Goal: Task Accomplishment & Management: Complete application form

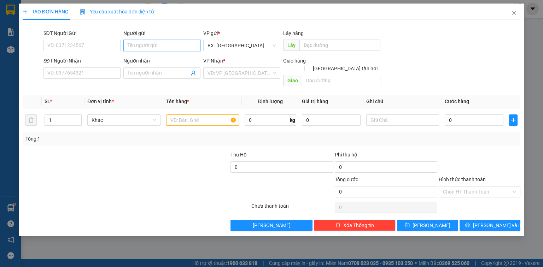
click at [149, 46] on input "Người gửi" at bounding box center [161, 45] width 77 height 11
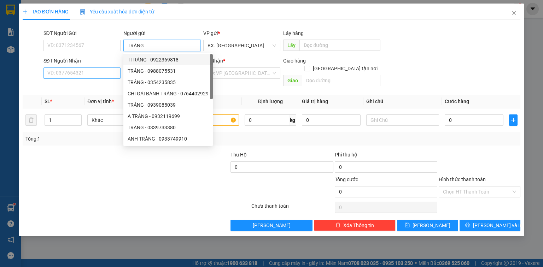
type input "TRÁNG"
click at [94, 73] on input "SĐT Người Nhận" at bounding box center [82, 73] width 77 height 11
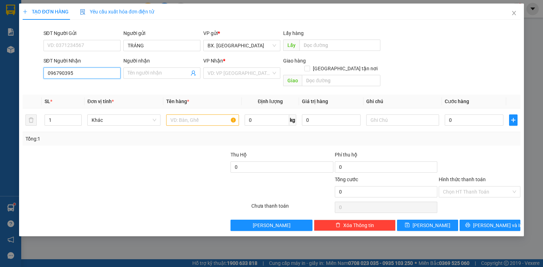
type input "0967903951"
click at [95, 86] on div "0967903951 - [PERSON_NAME]" at bounding box center [83, 87] width 70 height 8
type input "HOÀNG"
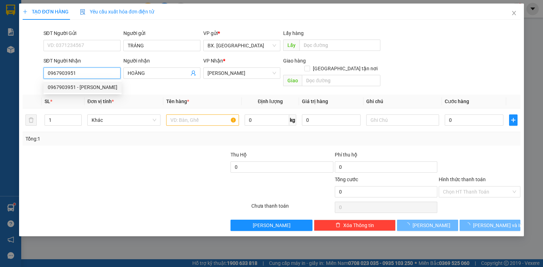
type input "150.000"
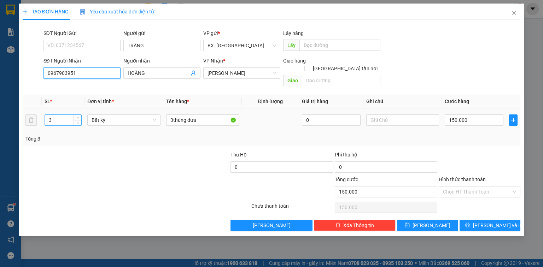
type input "0967903951"
click at [52, 115] on input "3" at bounding box center [63, 120] width 36 height 11
type input "4"
click at [172, 115] on input "3thùng dưa" at bounding box center [202, 120] width 73 height 11
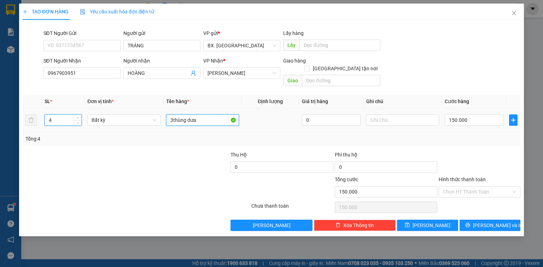
type input "0"
drag, startPoint x: 174, startPoint y: 114, endPoint x: 162, endPoint y: 117, distance: 12.4
click at [162, 117] on tr "4 Bất kỳ 34thùng dưa 0 0" at bounding box center [272, 121] width 498 height 24
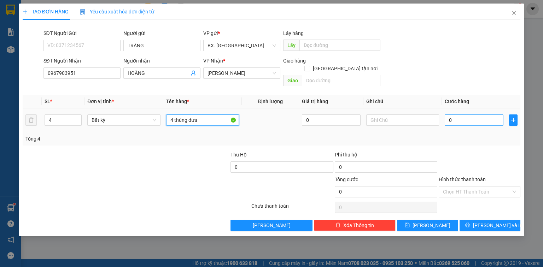
type input "4 thùng dưa"
click at [475, 115] on input "0" at bounding box center [474, 120] width 59 height 11
type input "2"
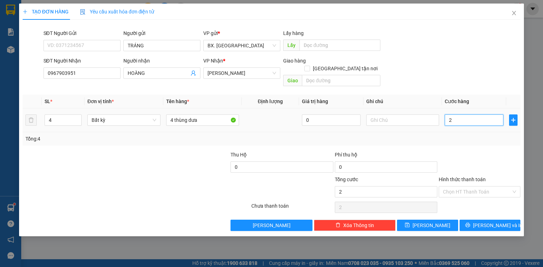
type input "20"
type input "200"
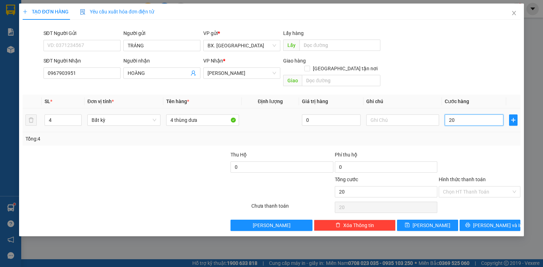
type input "200"
type input "2.000"
type input "20.000"
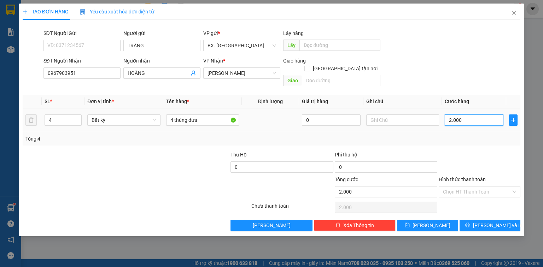
type input "20.000"
type input "200.000"
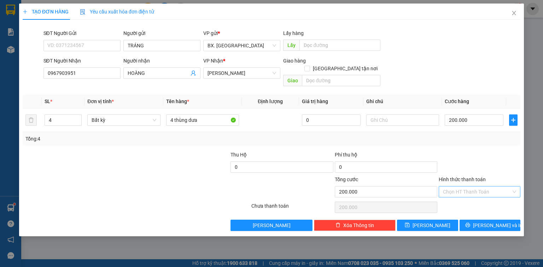
click at [475, 187] on input "Hình thức thanh toán" at bounding box center [477, 192] width 68 height 11
click at [448, 157] on div at bounding box center [479, 163] width 83 height 25
click at [491, 222] on span "[PERSON_NAME] và In" at bounding box center [498, 226] width 50 height 8
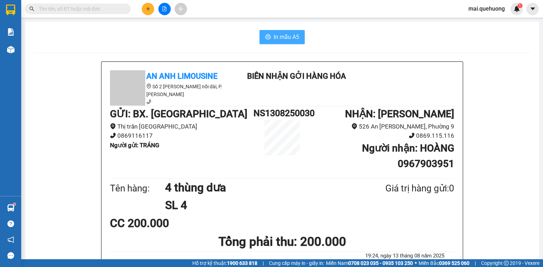
click at [270, 41] on button "In mẫu A5" at bounding box center [282, 37] width 45 height 14
click at [287, 39] on span "In mẫu A5" at bounding box center [286, 37] width 25 height 9
click at [87, 8] on input "text" at bounding box center [80, 9] width 83 height 8
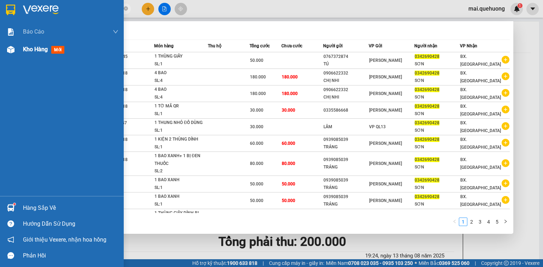
click at [16, 50] on div at bounding box center [11, 50] width 12 height 12
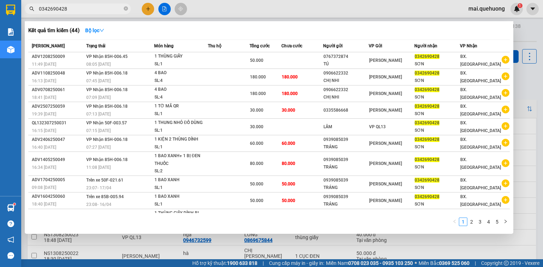
click at [526, 31] on div at bounding box center [271, 133] width 543 height 267
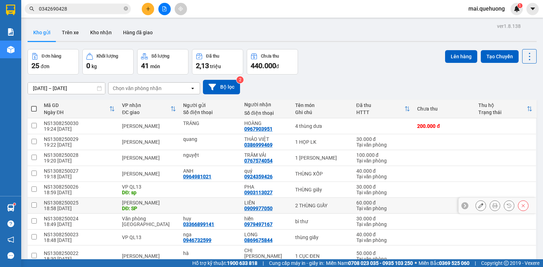
scroll to position [28, 0]
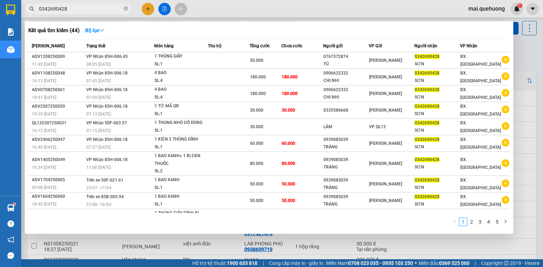
click at [82, 7] on input "0342690428" at bounding box center [80, 9] width 83 height 8
type input "0"
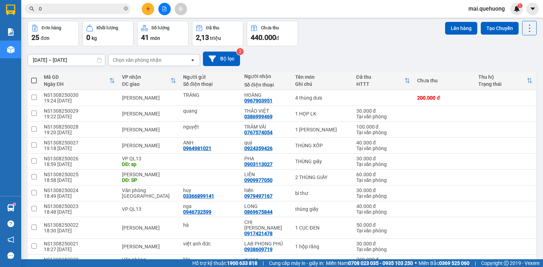
type input "0"
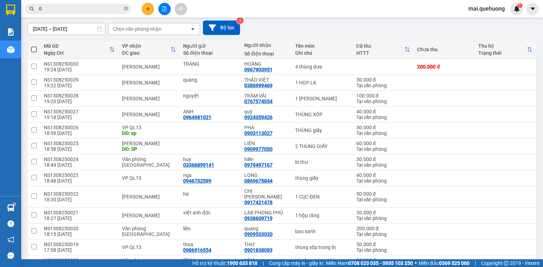
scroll to position [0, 0]
